Goal: Task Accomplishment & Management: Use online tool/utility

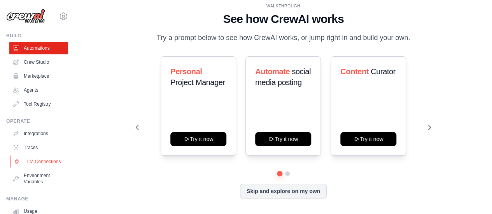
click at [36, 167] on link "LLM Connections" at bounding box center [39, 161] width 59 height 12
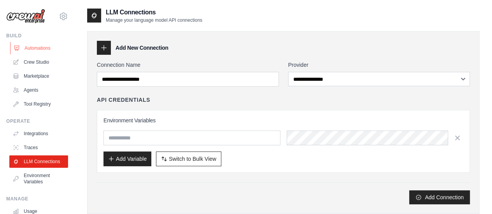
click at [40, 51] on link "Automations" at bounding box center [39, 48] width 59 height 12
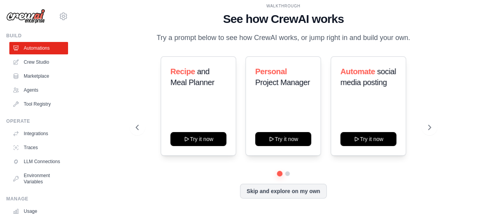
scroll to position [2, 0]
click at [291, 195] on button "Skip and explore on my own" at bounding box center [283, 190] width 87 height 15
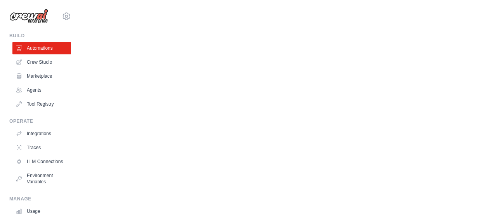
scroll to position [0, 0]
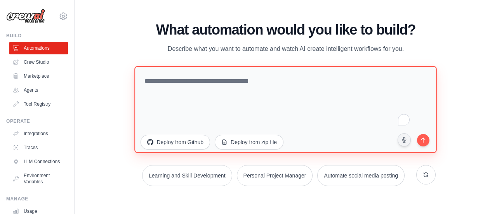
paste textarea "**********"
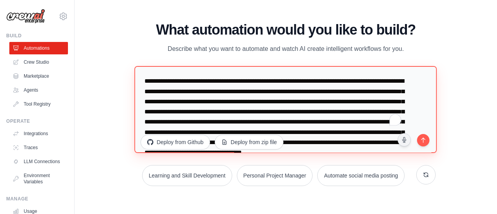
scroll to position [105, 0]
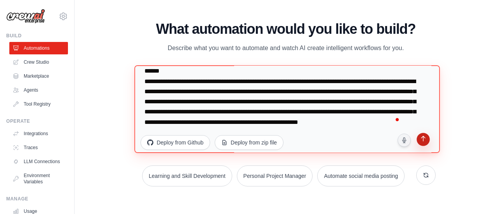
type textarea "**********"
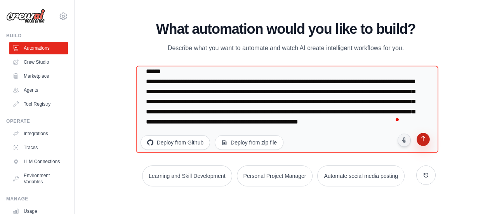
click at [424, 143] on button "submit" at bounding box center [423, 140] width 16 height 16
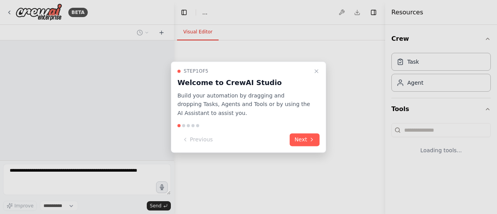
select select "****"
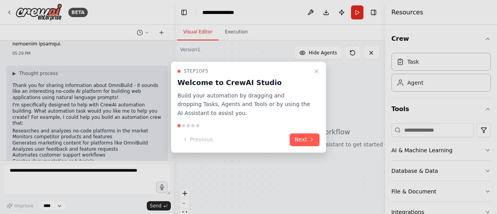
scroll to position [155, 0]
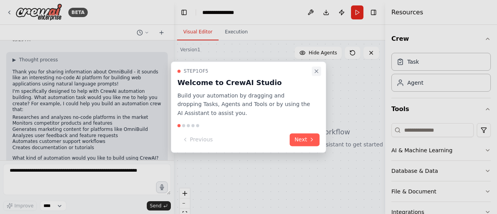
click at [315, 70] on icon "Close walkthrough" at bounding box center [317, 71] width 6 height 6
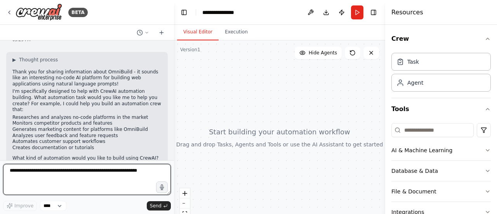
click at [23, 175] on textarea at bounding box center [87, 179] width 168 height 31
click at [22, 172] on textarea "**********" at bounding box center [87, 179] width 168 height 31
click at [27, 171] on textarea "**********" at bounding box center [87, 179] width 168 height 31
click at [20, 171] on textarea "**********" at bounding box center [87, 179] width 168 height 31
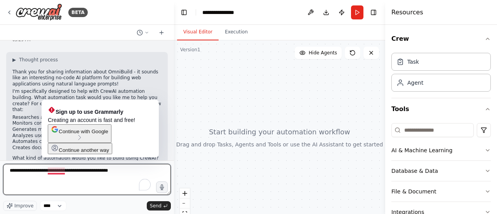
click at [65, 170] on textarea "**********" at bounding box center [87, 179] width 168 height 31
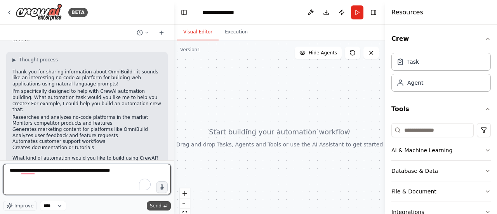
type textarea "**********"
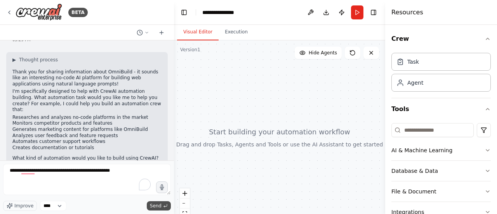
click at [155, 207] on span "Send" at bounding box center [156, 206] width 12 height 6
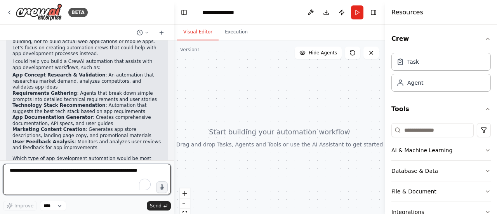
scroll to position [353, 0]
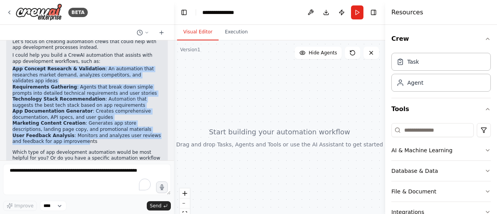
drag, startPoint x: 12, startPoint y: 52, endPoint x: 71, endPoint y: 116, distance: 86.6
click at [71, 116] on ul "App Concept Research & Validation : An automation that researches market demand…" at bounding box center [86, 105] width 149 height 79
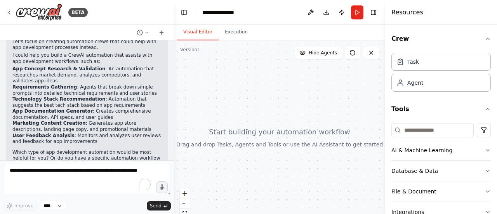
click at [79, 133] on li "User Feedback Analysis : Monitors and analyzes user reviews and feedback for ap…" at bounding box center [86, 139] width 149 height 12
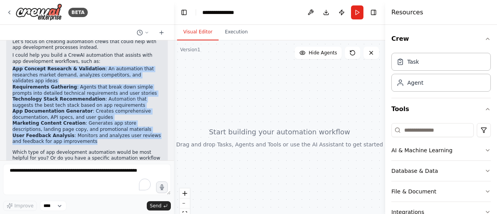
drag, startPoint x: 79, startPoint y: 118, endPoint x: 14, endPoint y: 51, distance: 93.4
click at [14, 66] on ul "App Concept Research & Validation : An automation that researches market demand…" at bounding box center [86, 105] width 149 height 79
copy ul "App Concept Research & Validation : An automation that researches market demand…"
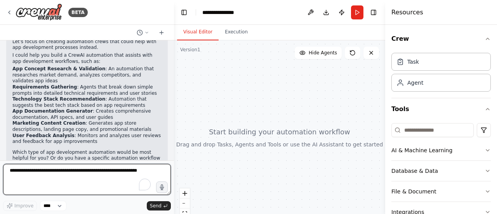
click at [12, 174] on textarea "To enrich screen reader interactions, please activate Accessibility in Grammarl…" at bounding box center [87, 179] width 168 height 31
paste textarea "**********"
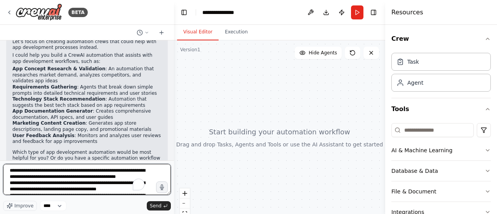
scroll to position [53, 0]
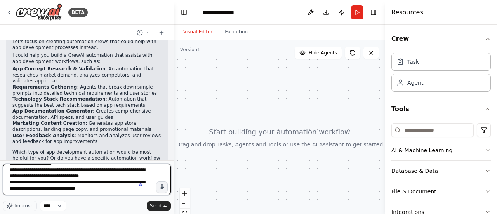
type textarea "**********"
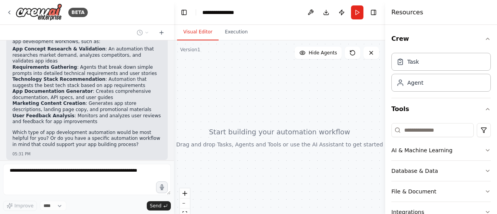
scroll to position [462, 0]
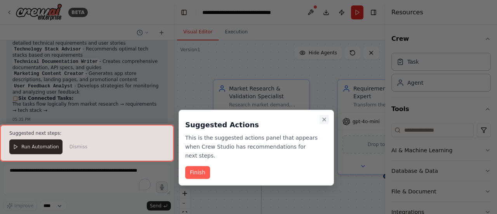
click at [325, 120] on icon "Close walkthrough" at bounding box center [324, 119] width 3 height 3
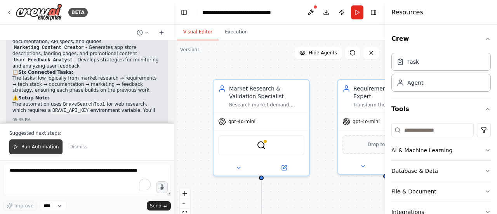
click at [35, 152] on button "Run Automation" at bounding box center [35, 146] width 53 height 15
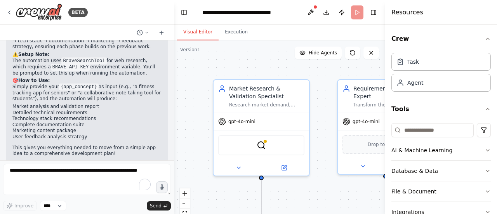
scroll to position [1231, 0]
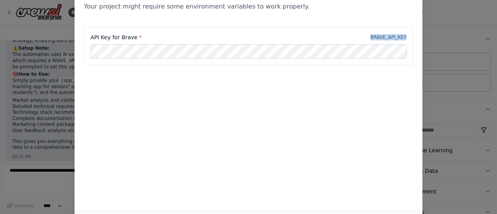
drag, startPoint x: 373, startPoint y: 36, endPoint x: 410, endPoint y: 36, distance: 36.5
click at [410, 36] on div "API Key for Brave * BRAVE_API_KEY" at bounding box center [248, 46] width 329 height 38
copy p "BRAVE_API_KEY"
click at [131, 38] on label "API Key for Brave *" at bounding box center [116, 37] width 51 height 8
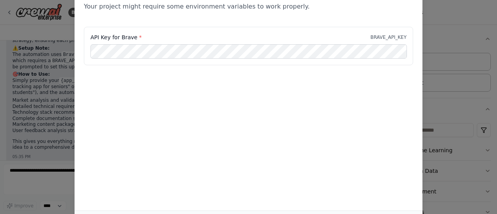
drag, startPoint x: 496, startPoint y: 146, endPoint x: 497, endPoint y: 181, distance: 35.0
click at [497, 181] on div "Environment configuration Your project might require some environment variables…" at bounding box center [248, 107] width 497 height 214
click at [444, 19] on div "Environment configuration Your project might require some environment variables…" at bounding box center [248, 107] width 497 height 214
drag, startPoint x: 495, startPoint y: 52, endPoint x: 496, endPoint y: 30, distance: 21.8
click at [496, 30] on div "Environment configuration Your project might require some environment variables…" at bounding box center [248, 107] width 497 height 214
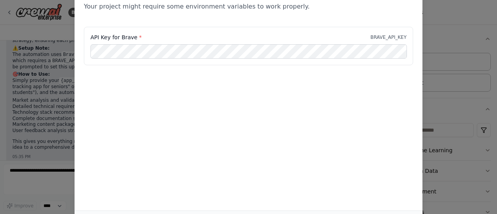
click at [453, 23] on div "Environment configuration Your project might require some environment variables…" at bounding box center [248, 107] width 497 height 214
click at [397, 38] on p "BRAVE_API_KEY" at bounding box center [389, 37] width 36 height 6
click at [51, 19] on div "Environment configuration Your project might require some environment variables…" at bounding box center [248, 107] width 497 height 214
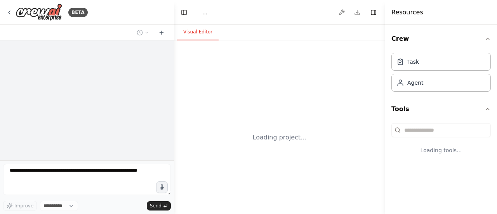
select select "****"
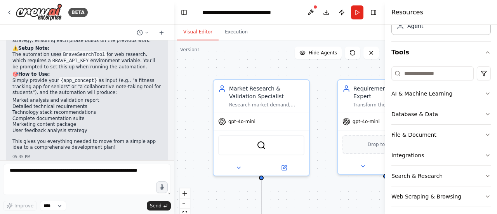
scroll to position [61, 0]
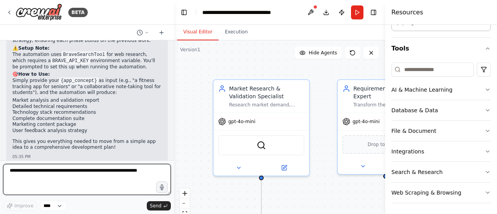
click at [39, 175] on textarea at bounding box center [87, 179] width 168 height 31
type textarea "*******"
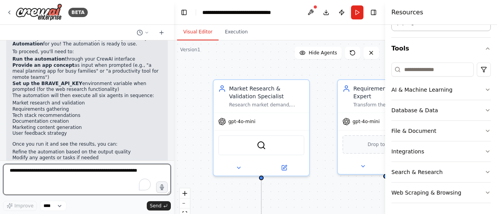
scroll to position [1449, 0]
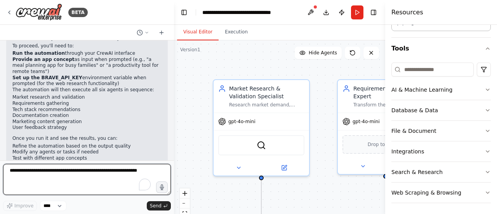
click at [60, 172] on textarea "To enrich screen reader interactions, please activate Accessibility in Grammarl…" at bounding box center [87, 179] width 168 height 31
type textarea "***"
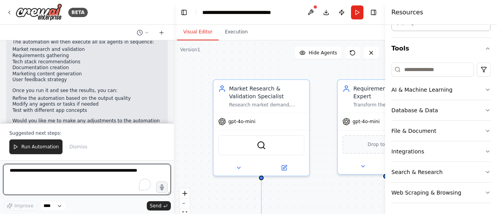
scroll to position [1555, 0]
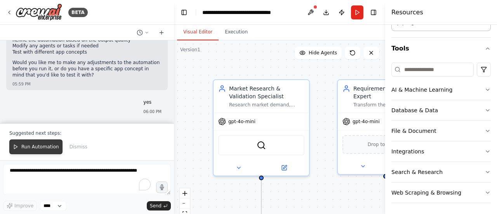
click at [29, 150] on span "Run Automation" at bounding box center [40, 147] width 38 height 6
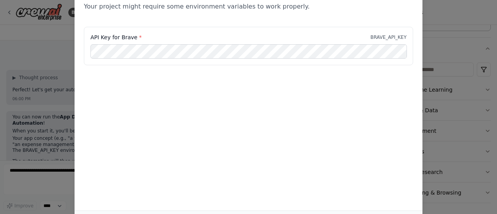
scroll to position [1615, 0]
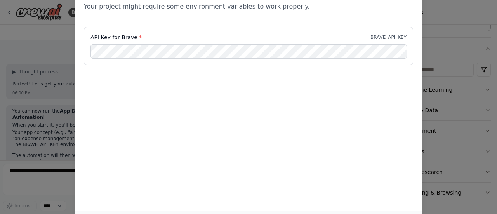
click at [58, 37] on div "Environment configuration Your project might require some environment variables…" at bounding box center [248, 107] width 497 height 214
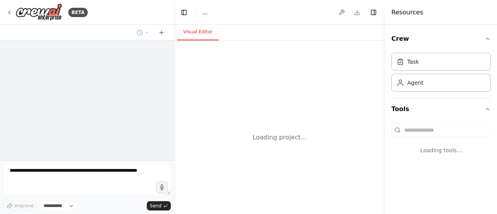
select select "****"
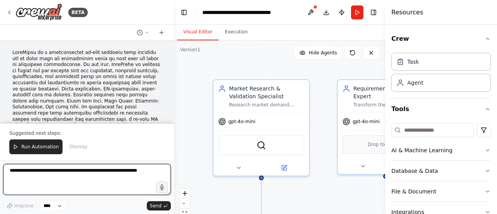
click at [24, 173] on textarea at bounding box center [87, 179] width 168 height 31
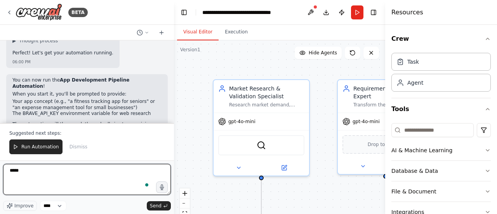
scroll to position [1652, 0]
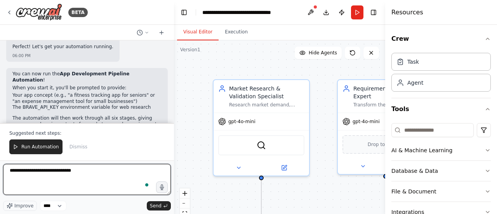
type textarea "**********"
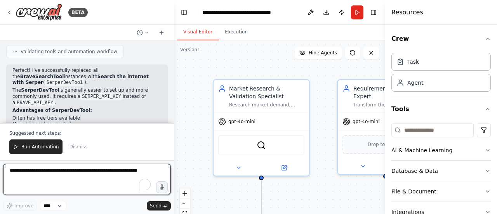
scroll to position [2108, 0]
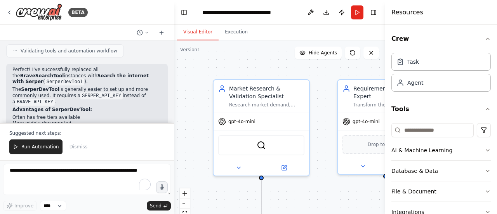
drag, startPoint x: 33, startPoint y: 94, endPoint x: 71, endPoint y: 94, distance: 38.1
click at [71, 157] on li "Get a free SERPER_API_KEY from serper.dev (usually easier than Brave)" at bounding box center [86, 163] width 149 height 12
copy li "SERPER_API_KEY"
click at [31, 150] on span "Run Automation" at bounding box center [40, 147] width 38 height 6
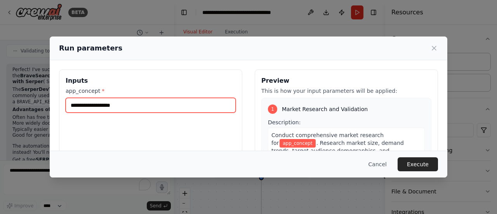
click at [89, 107] on input "app_concept *" at bounding box center [151, 105] width 170 height 15
paste input "**********"
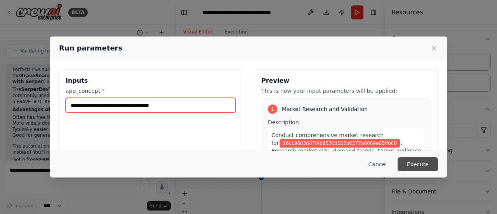
type input "**********"
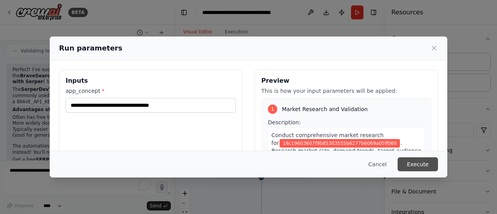
click at [416, 165] on button "Execute" at bounding box center [418, 164] width 40 height 14
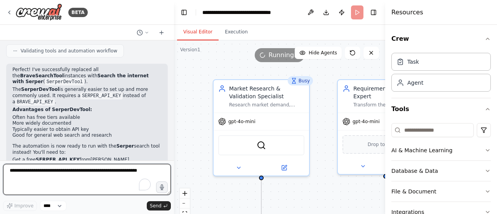
click at [38, 172] on textarea "To enrich screen reader interactions, please activate Accessibility in Grammarl…" at bounding box center [87, 179] width 168 height 31
type textarea "**********"
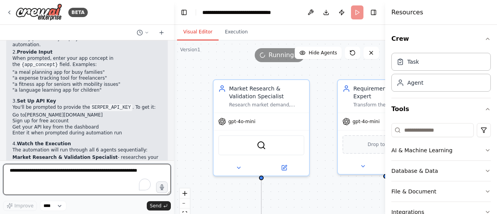
scroll to position [2386, 0]
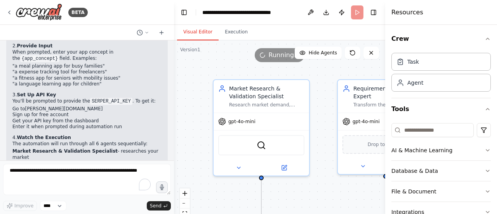
click at [355, 14] on header "**********" at bounding box center [279, 12] width 211 height 25
click at [357, 14] on header "**********" at bounding box center [279, 12] width 211 height 25
click at [370, 13] on button "Toggle Right Sidebar" at bounding box center [373, 12] width 11 height 11
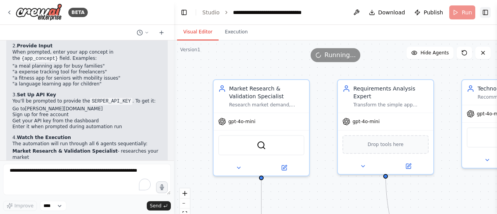
click at [482, 15] on button "Toggle Right Sidebar" at bounding box center [485, 12] width 11 height 11
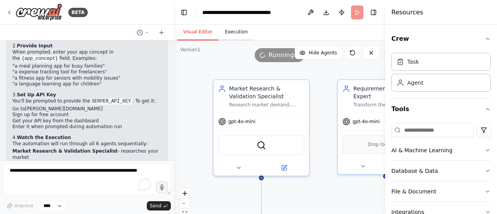
click at [233, 32] on button "Execution" at bounding box center [236, 32] width 35 height 16
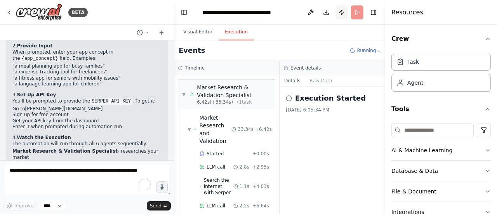
click at [343, 14] on button "Publish" at bounding box center [342, 12] width 12 height 14
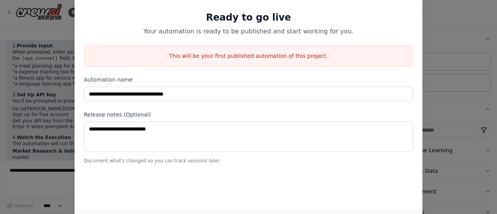
scroll to position [877, 0]
click at [429, 37] on div "**********" at bounding box center [248, 107] width 497 height 214
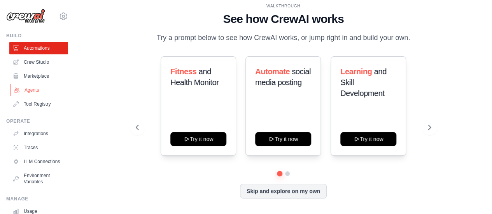
click at [33, 90] on link "Agents" at bounding box center [39, 90] width 59 height 12
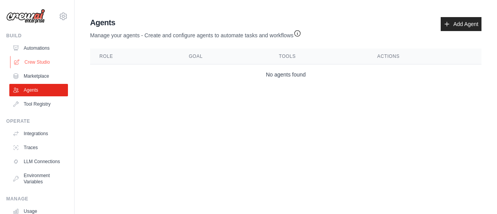
click at [45, 65] on link "Crew Studio" at bounding box center [39, 62] width 59 height 12
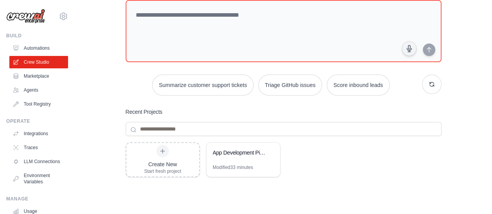
scroll to position [81, 0]
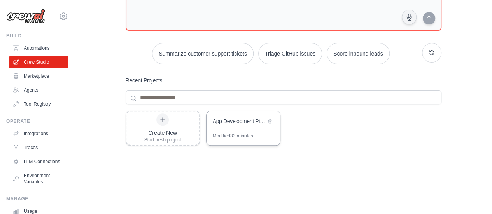
click at [223, 130] on div "App Development Pipeline Automation" at bounding box center [242, 122] width 73 height 22
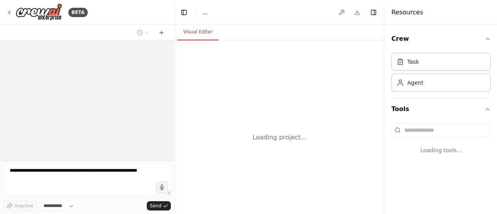
select select "****"
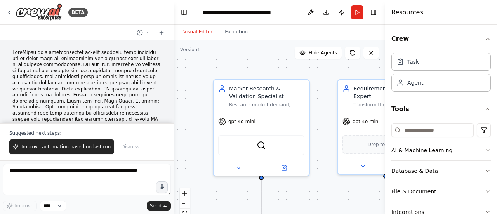
scroll to position [2423, 0]
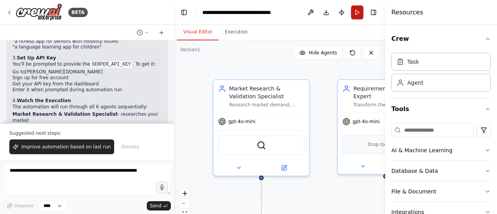
click at [358, 15] on button "Run" at bounding box center [357, 12] width 12 height 14
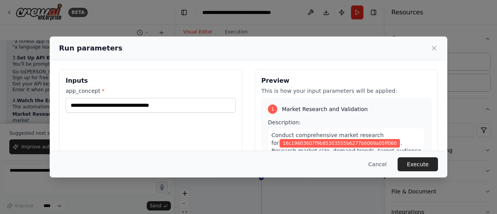
scroll to position [111, 0]
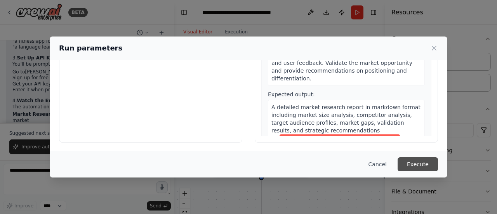
click at [421, 164] on button "Execute" at bounding box center [418, 164] width 40 height 14
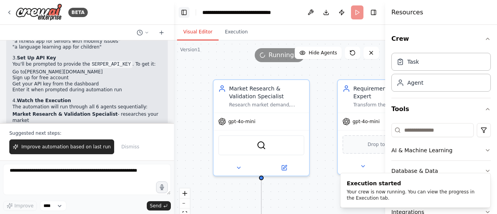
click at [187, 14] on button "Toggle Left Sidebar" at bounding box center [184, 12] width 11 height 11
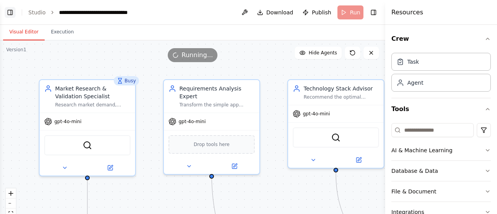
click at [9, 12] on button "Toggle Left Sidebar" at bounding box center [10, 12] width 11 height 11
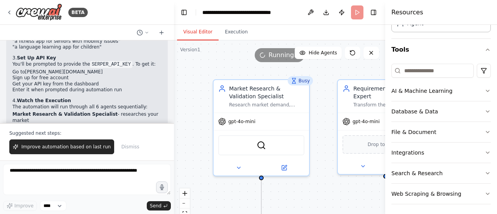
scroll to position [61, 0]
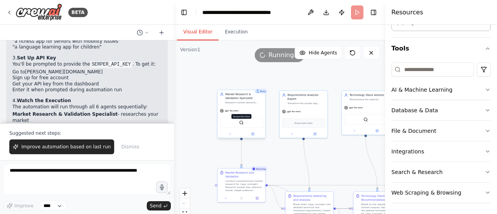
click at [239, 121] on img at bounding box center [241, 122] width 5 height 5
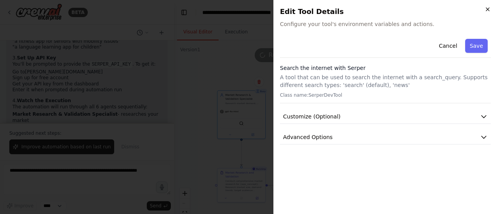
click at [487, 11] on icon "button" at bounding box center [488, 9] width 6 height 6
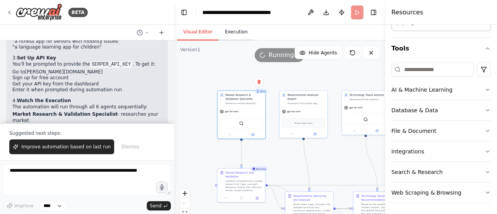
click at [232, 35] on button "Execution" at bounding box center [236, 32] width 35 height 16
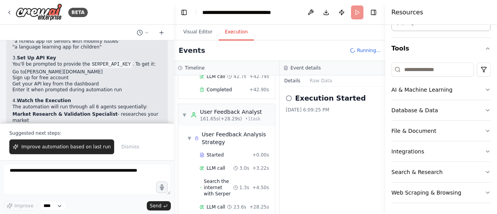
scroll to position [835, 0]
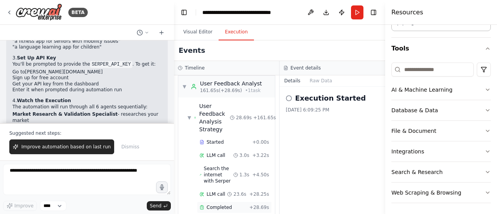
click at [218, 204] on span "Completed" at bounding box center [219, 207] width 25 height 6
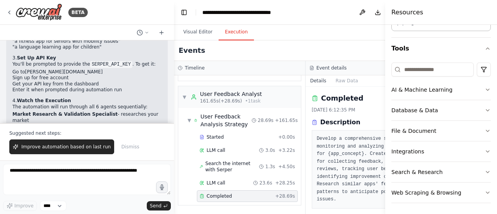
scroll to position [687, 0]
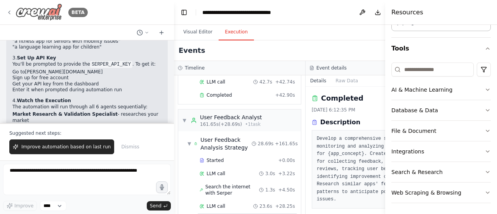
click at [12, 11] on icon at bounding box center [9, 12] width 6 height 6
click at [186, 15] on button "Toggle Left Sidebar" at bounding box center [184, 12] width 11 height 11
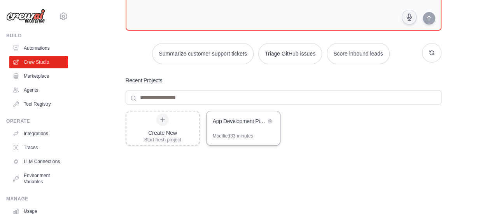
click at [229, 123] on div "App Development Pipeline Automation" at bounding box center [239, 121] width 53 height 8
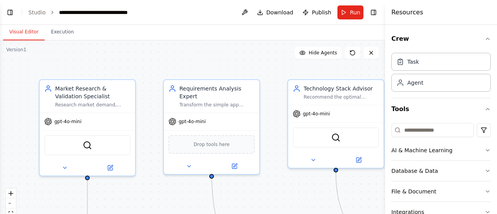
scroll to position [2386, 0]
click at [62, 30] on button "Execution" at bounding box center [62, 32] width 35 height 16
click at [14, 31] on button "Visual Editor" at bounding box center [24, 32] width 42 height 16
click at [10, 14] on button "Toggle Left Sidebar" at bounding box center [10, 12] width 11 height 11
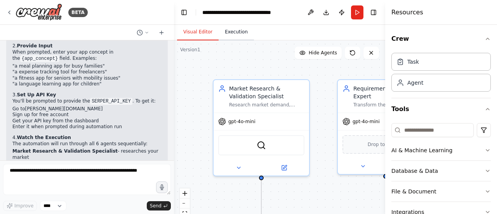
click at [228, 36] on button "Execution" at bounding box center [236, 32] width 35 height 16
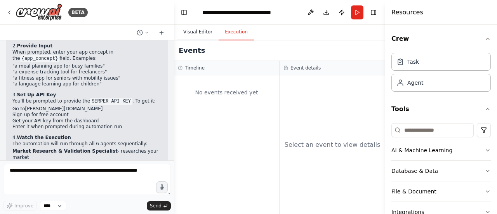
click at [199, 32] on button "Visual Editor" at bounding box center [198, 32] width 42 height 16
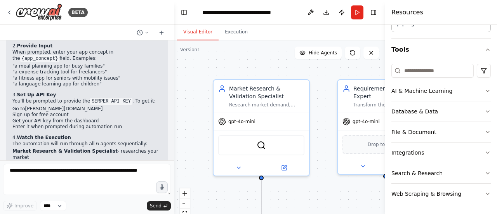
scroll to position [61, 0]
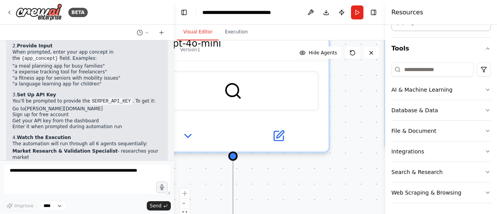
click at [354, 102] on div ".deletable-edge-delete-btn { width: 20px; height: 20px; border: 0px solid #ffff…" at bounding box center [279, 137] width 211 height 194
click at [370, 11] on button "Toggle Right Sidebar" at bounding box center [373, 12] width 11 height 11
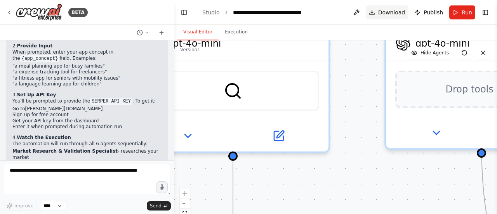
click at [381, 13] on button "Download" at bounding box center [387, 12] width 43 height 14
click at [465, 17] on button "Run" at bounding box center [463, 12] width 26 height 14
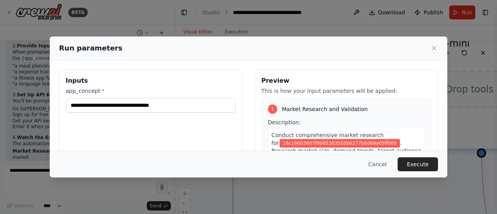
click at [417, 166] on button "Execute" at bounding box center [418, 164] width 40 height 14
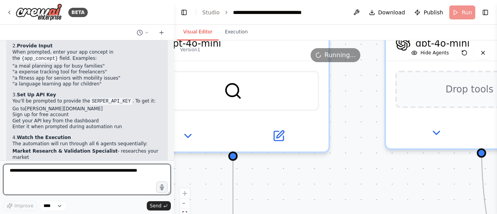
click at [30, 174] on textarea at bounding box center [87, 179] width 168 height 31
type textarea "**********"
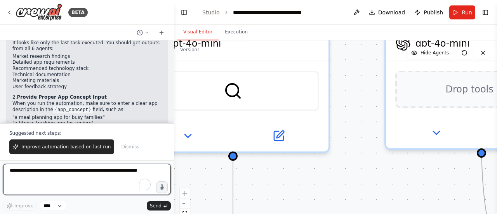
scroll to position [2696, 0]
